Goal: Information Seeking & Learning: Learn about a topic

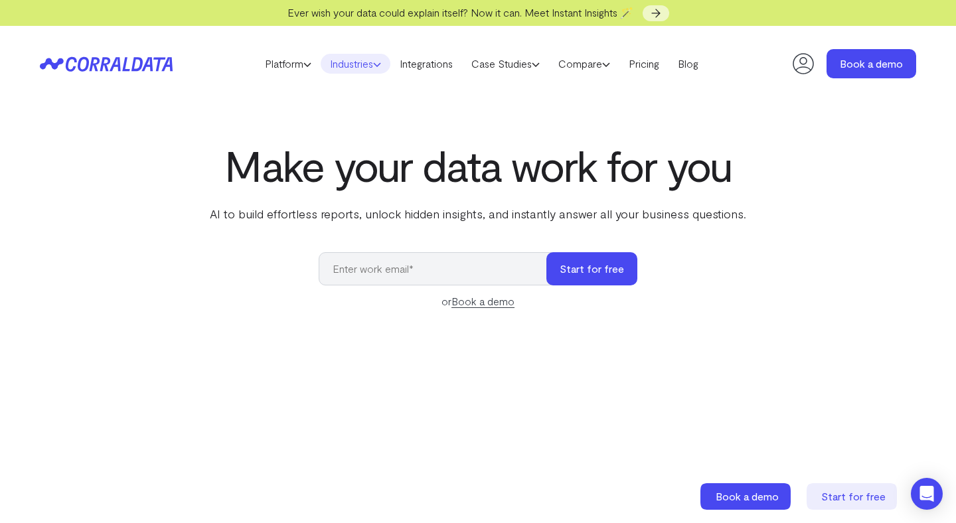
click at [353, 66] on link "Industries" at bounding box center [356, 64] width 70 height 20
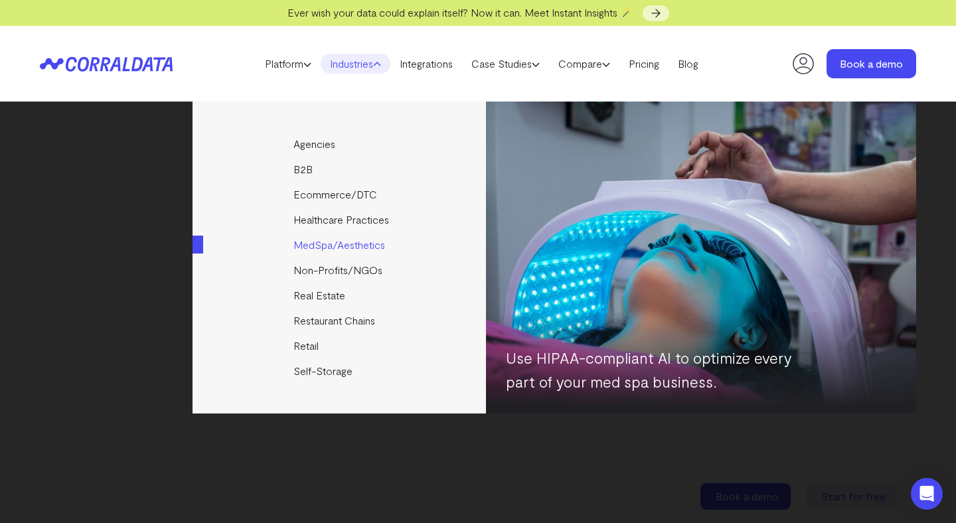
click at [326, 248] on link "MedSpa/Aesthetics" at bounding box center [339, 244] width 295 height 25
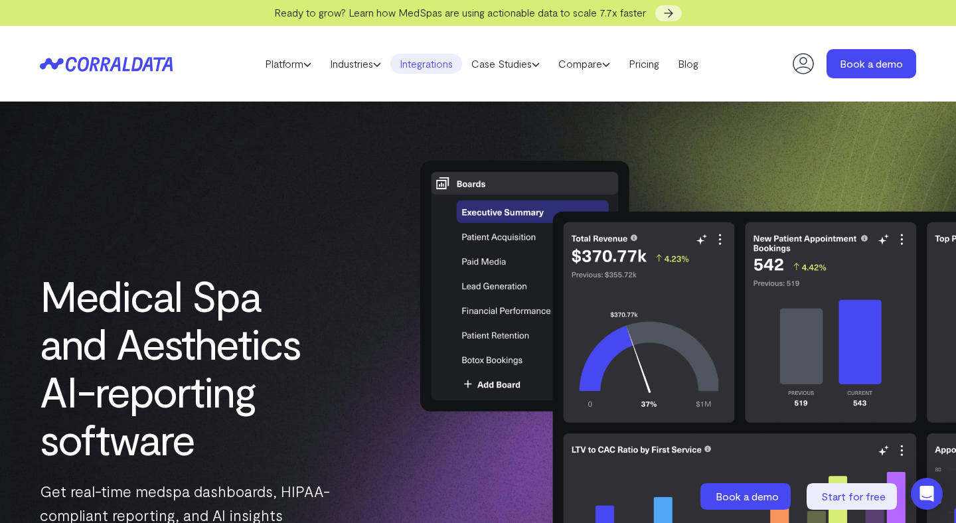
click at [416, 67] on link "Integrations" at bounding box center [426, 64] width 72 height 20
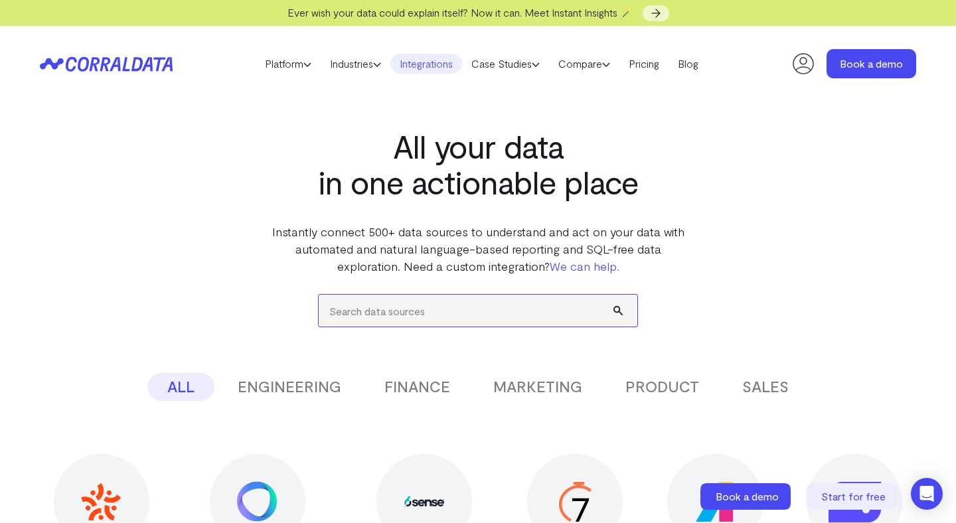
click at [425, 307] on input "search" at bounding box center [478, 311] width 319 height 32
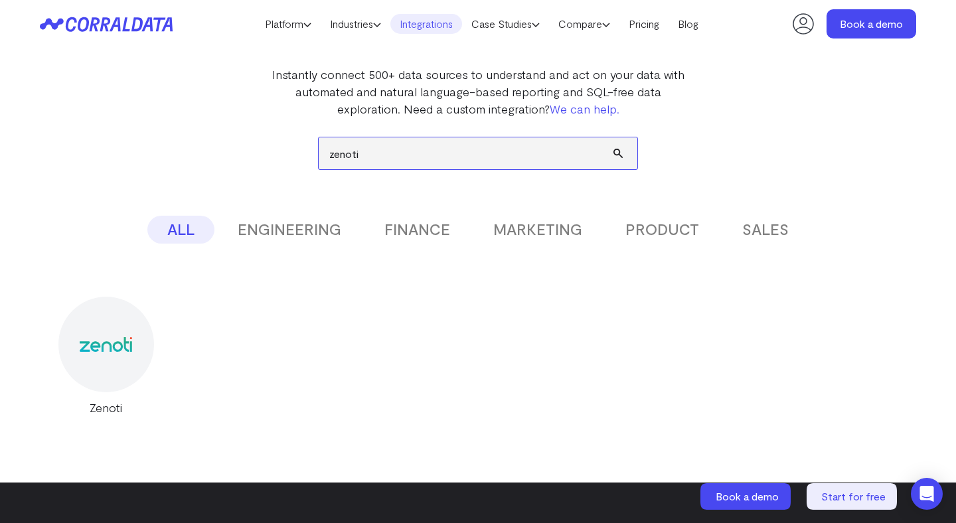
scroll to position [173, 0]
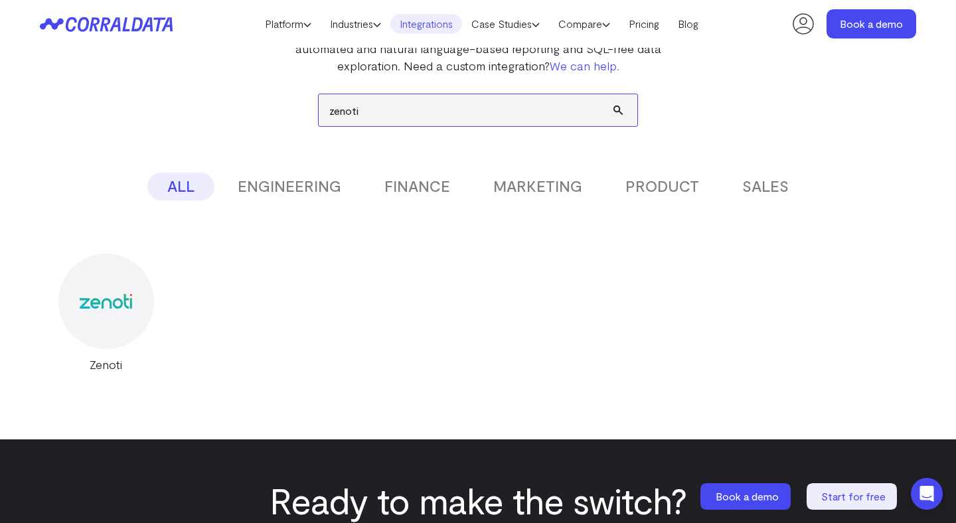
type input "zenoti"
click at [116, 297] on img at bounding box center [106, 301] width 52 height 14
